Goal: Find specific page/section: Find specific page/section

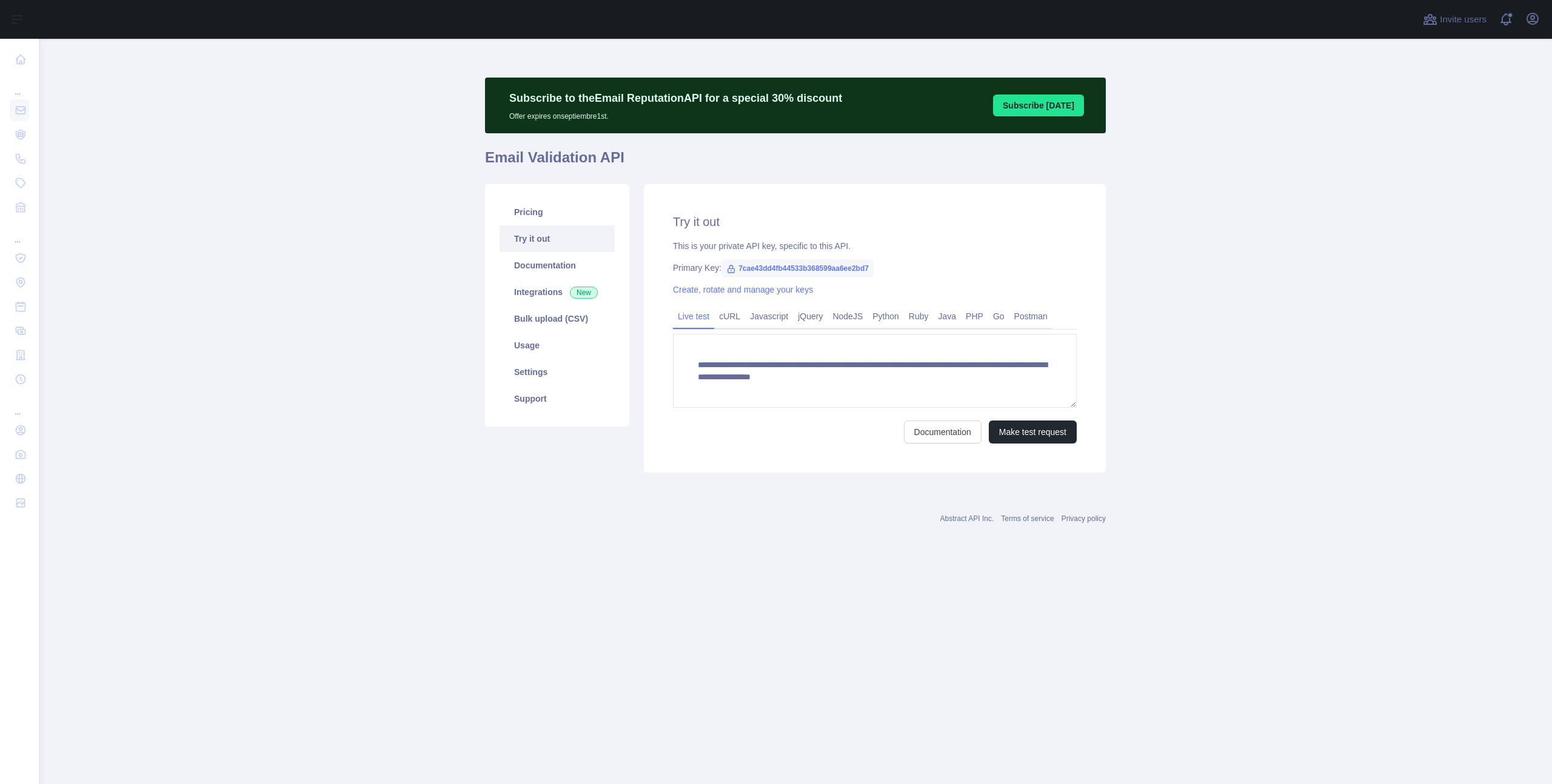
click at [763, 267] on span "7cae43dd4fb44533b368599aa6ee2bd7" at bounding box center [797, 268] width 152 height 18
copy span "7cae43dd4fb44533b368599aa6ee2bd7"
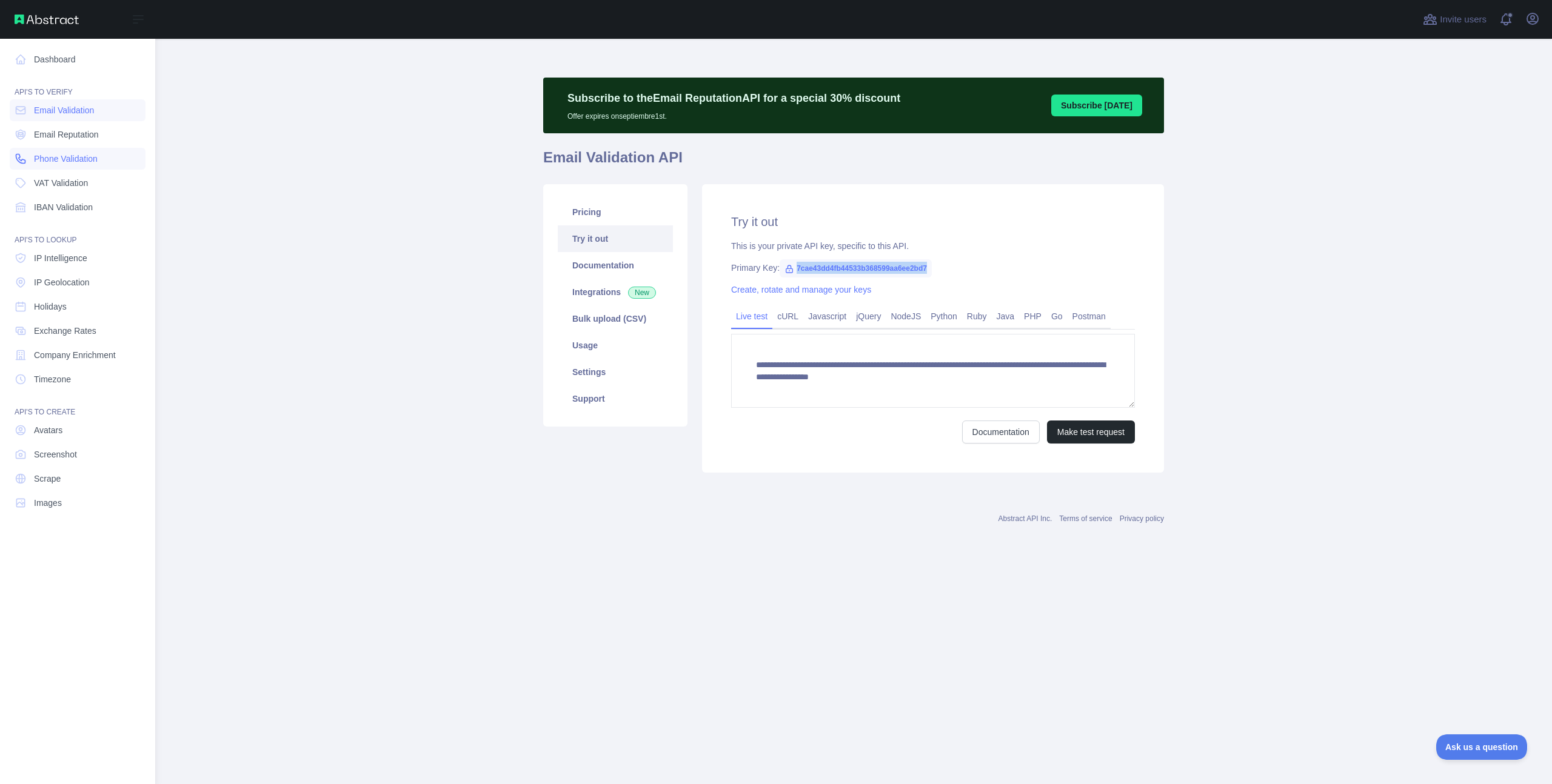
click at [47, 156] on span "Phone Validation" at bounding box center [66, 158] width 64 height 12
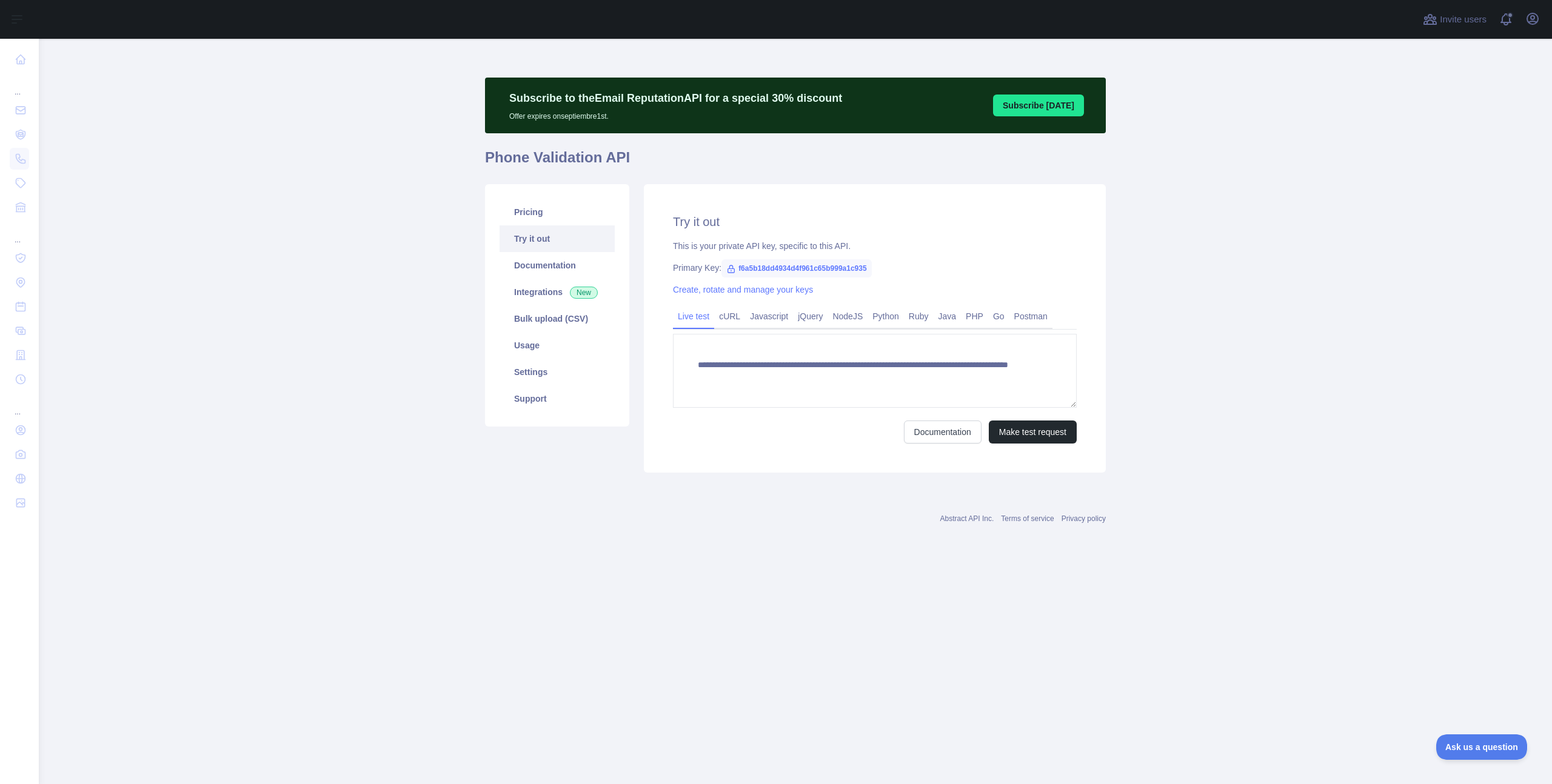
click at [755, 269] on span "f6a5b18dd4934d4f961c65b999a1c935" at bounding box center [796, 268] width 151 height 18
copy span "f6a5b18dd4934d4f961c65b999a1c935"
